Goal: Task Accomplishment & Management: Use online tool/utility

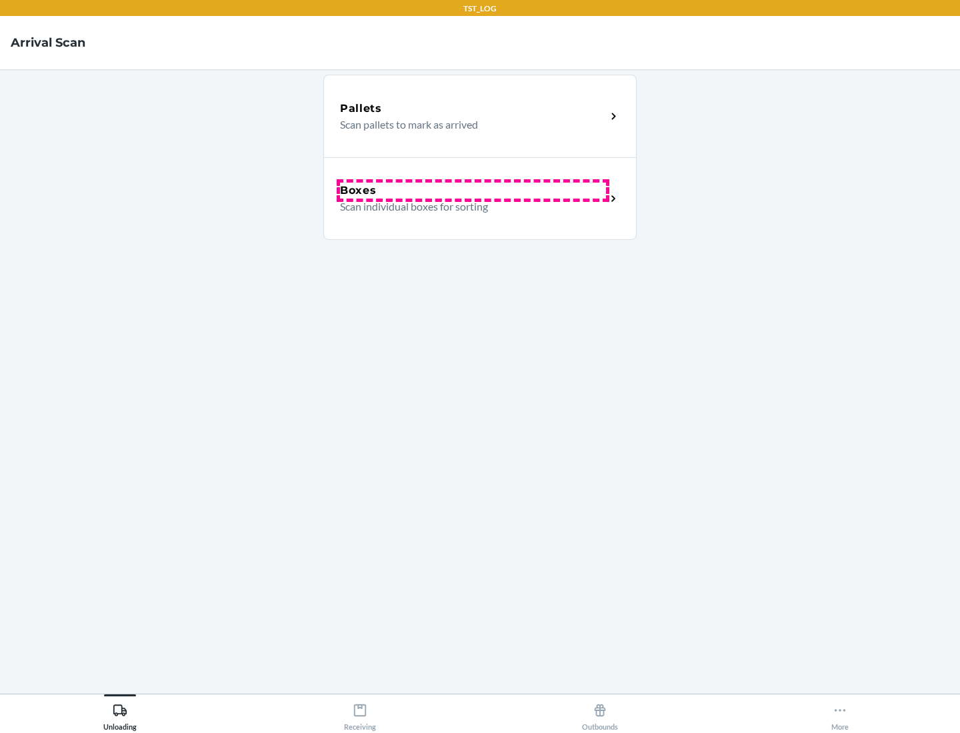
click at [473, 191] on div "Boxes" at bounding box center [473, 191] width 266 height 16
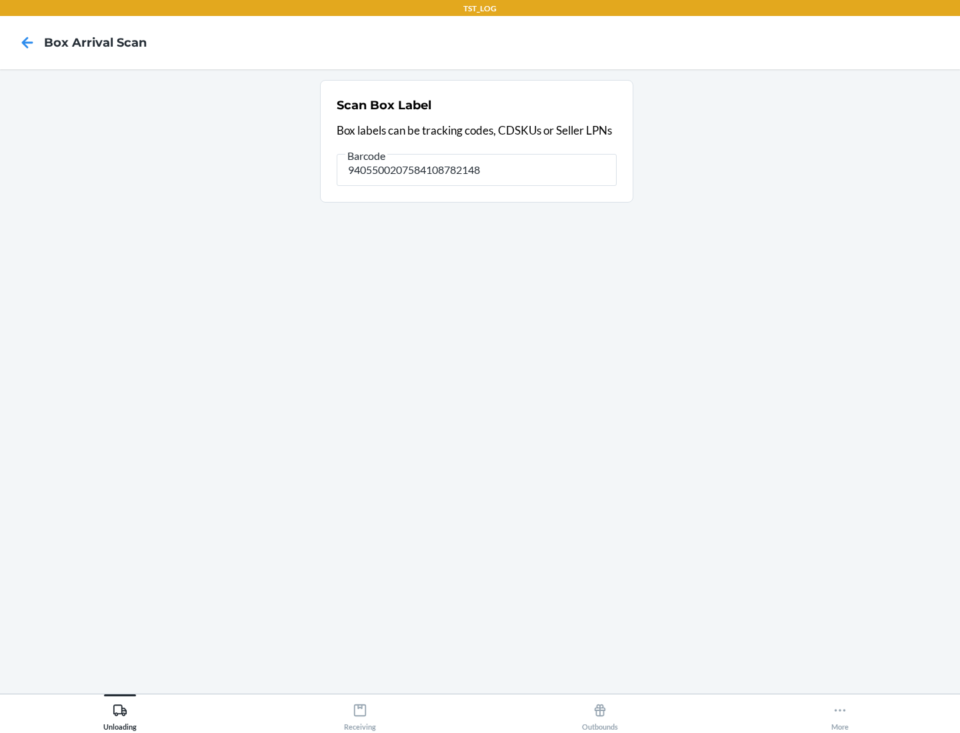
type input "9405500207584108782148"
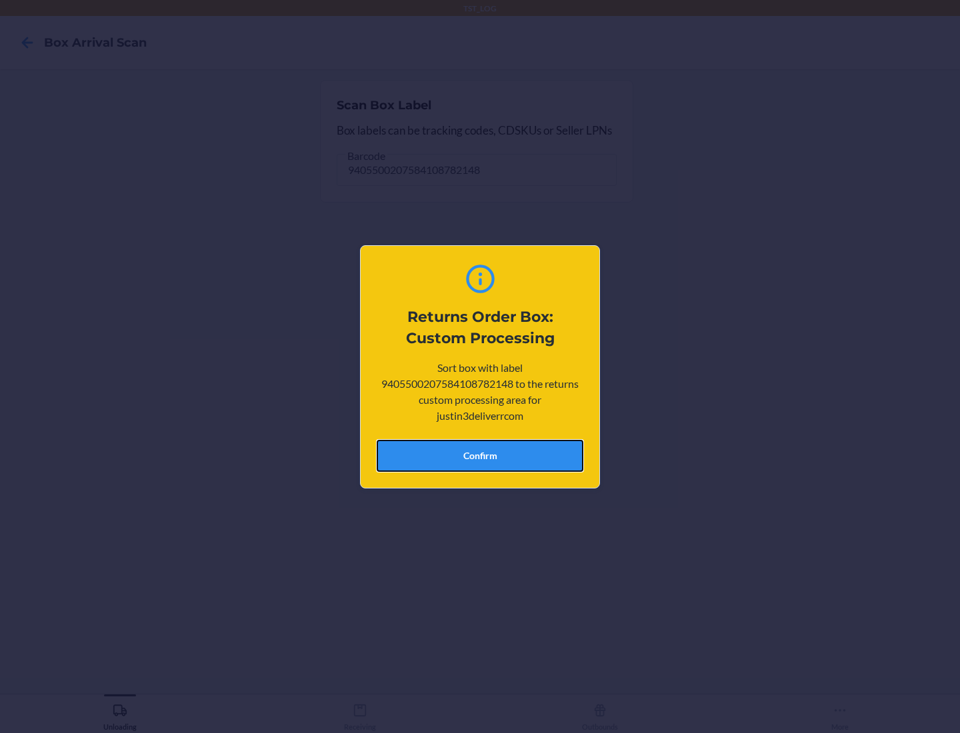
click at [480, 455] on button "Confirm" at bounding box center [480, 456] width 207 height 32
